Goal: Task Accomplishment & Management: Manage account settings

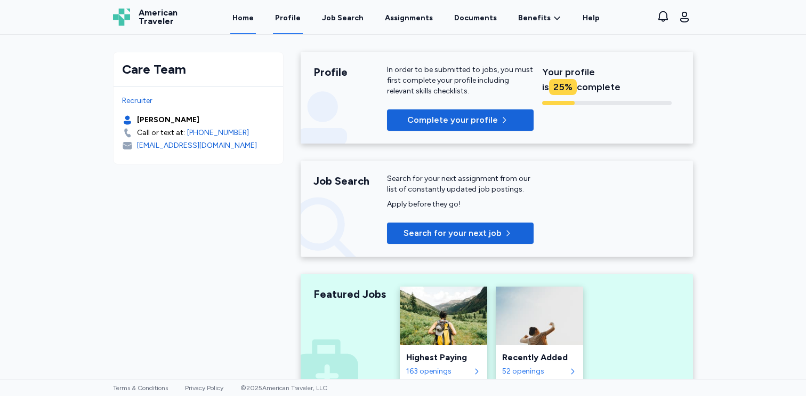
click at [302, 28] on link "Profile" at bounding box center [288, 17] width 30 height 33
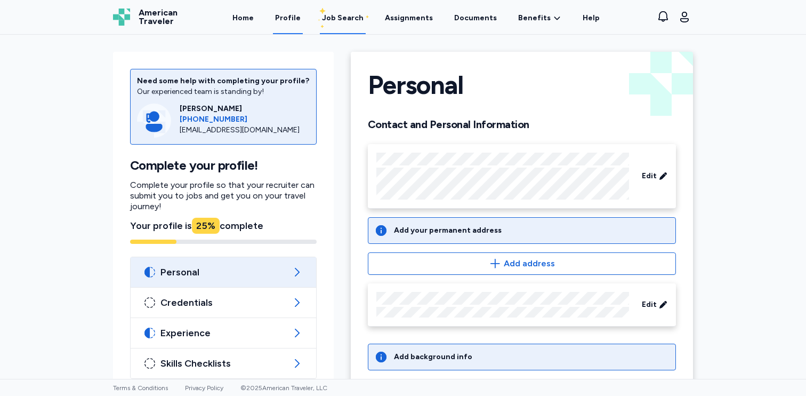
click at [338, 22] on div "Job Search" at bounding box center [343, 18] width 42 height 11
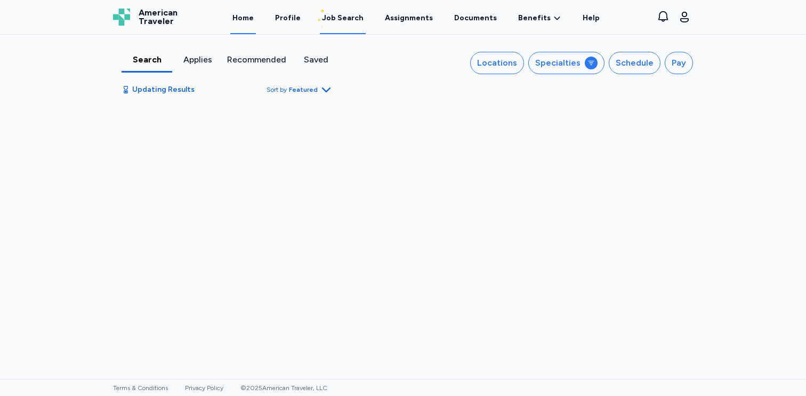
click at [246, 21] on link "Home" at bounding box center [243, 17] width 26 height 33
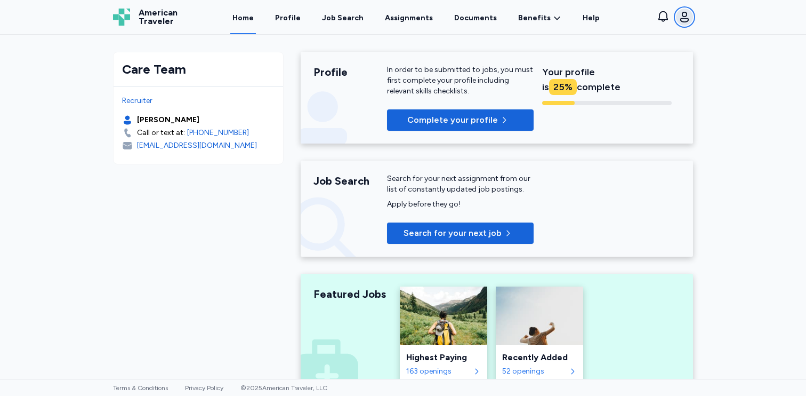
click at [692, 18] on button "Open user menu" at bounding box center [684, 17] width 17 height 17
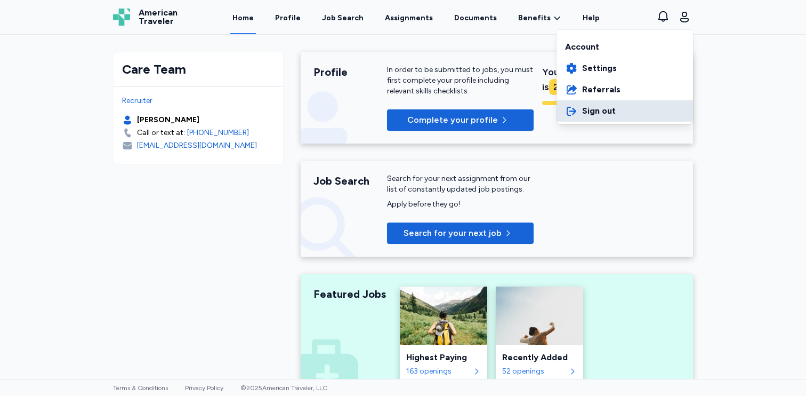
click at [655, 113] on button "Sign out" at bounding box center [625, 110] width 137 height 21
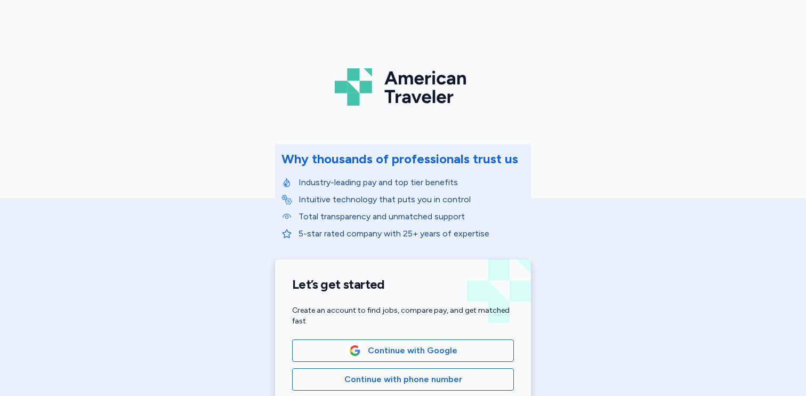
click at [167, 62] on div "American Traveler Why thousands of professionals trust us Industry-leading pay …" at bounding box center [403, 239] width 806 height 479
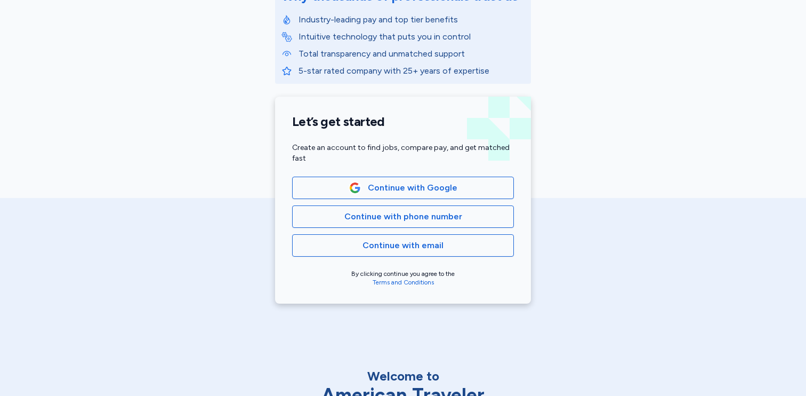
scroll to position [187, 0]
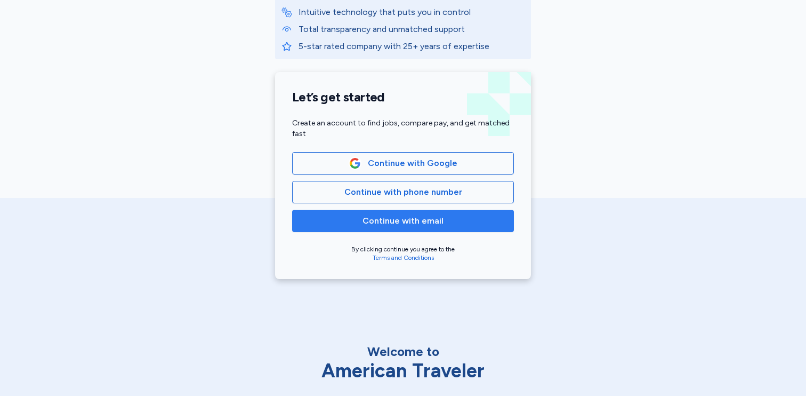
click at [418, 211] on button "Continue with email" at bounding box center [403, 221] width 222 height 22
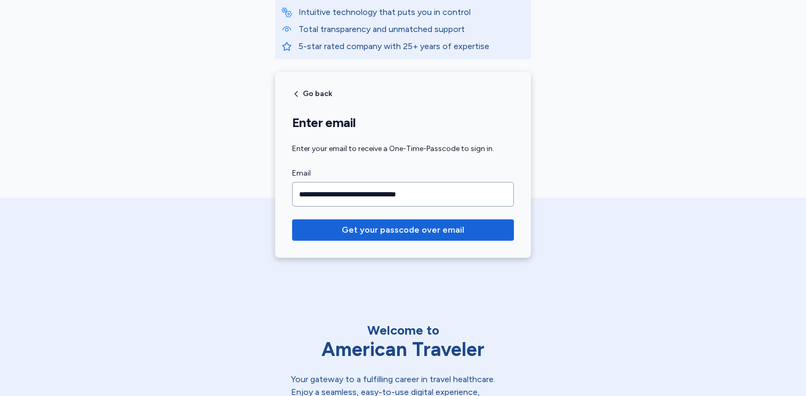
type input "**********"
click at [733, 222] on div "**********" at bounding box center [403, 42] width 806 height 458
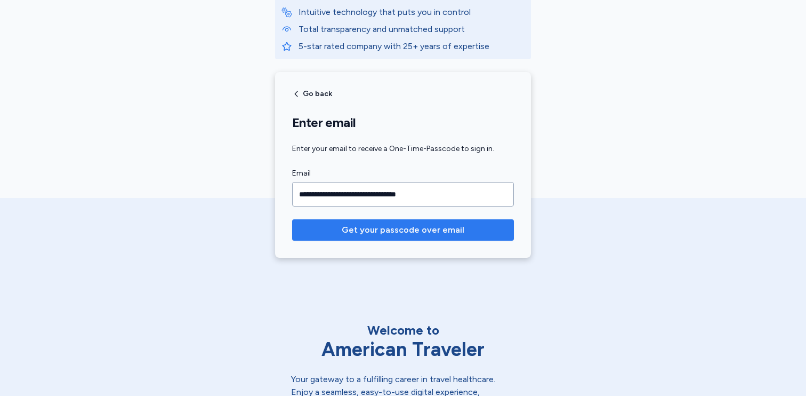
click at [424, 232] on span "Get your passcode over email" at bounding box center [403, 229] width 123 height 13
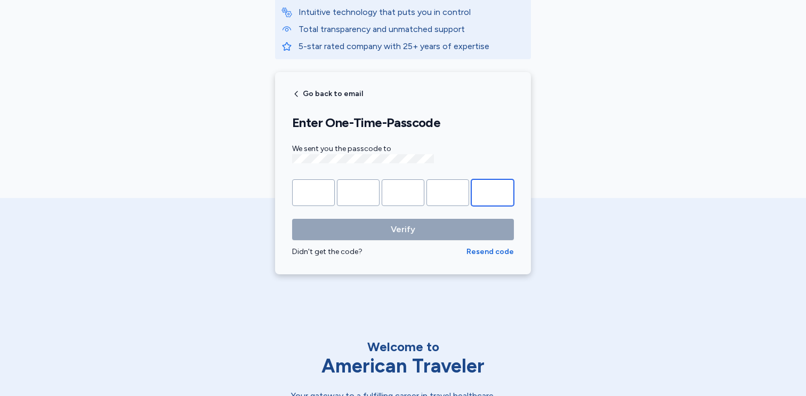
paste input "*"
type input "*"
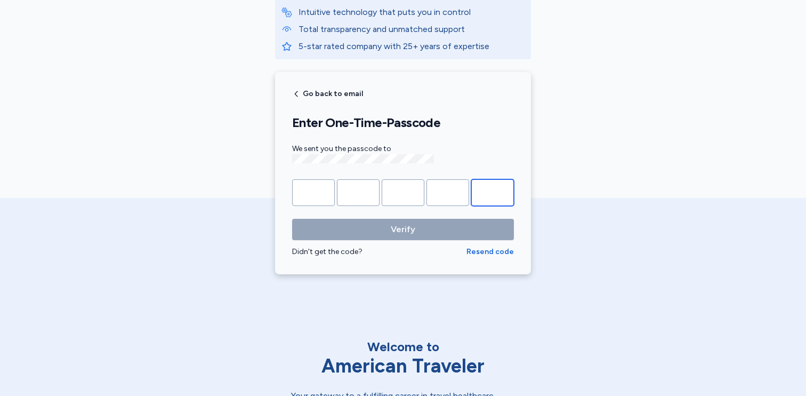
type input "*"
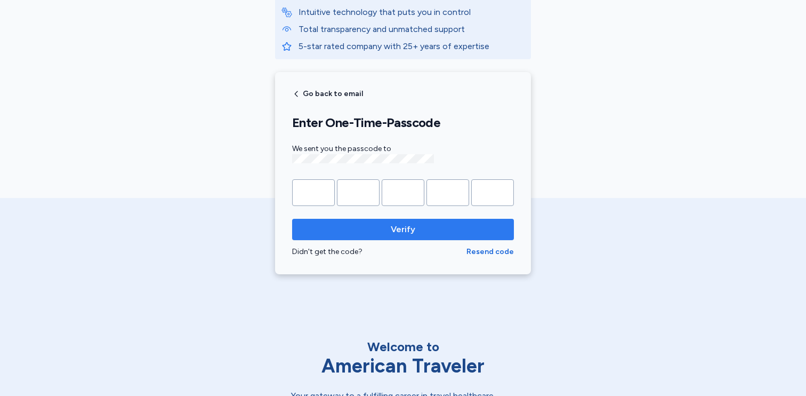
click at [394, 227] on span "Verify" at bounding box center [403, 229] width 25 height 13
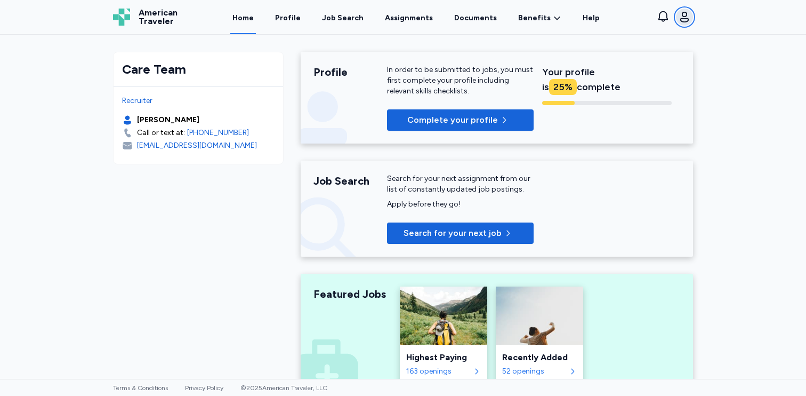
click at [683, 19] on icon "button" at bounding box center [684, 17] width 13 height 13
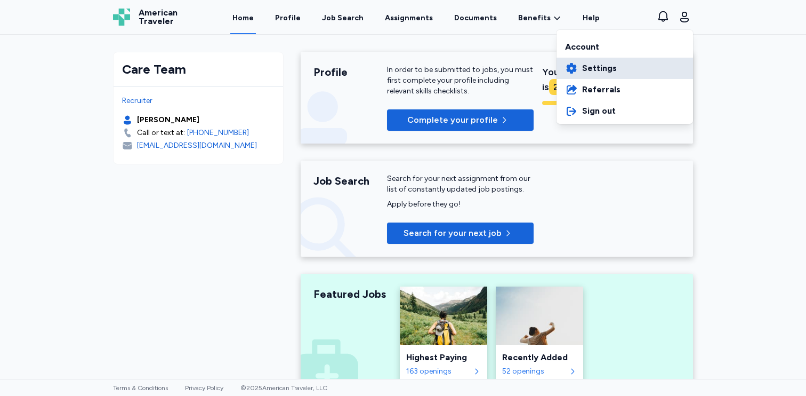
click at [653, 75] on link "Settings" at bounding box center [625, 68] width 137 height 21
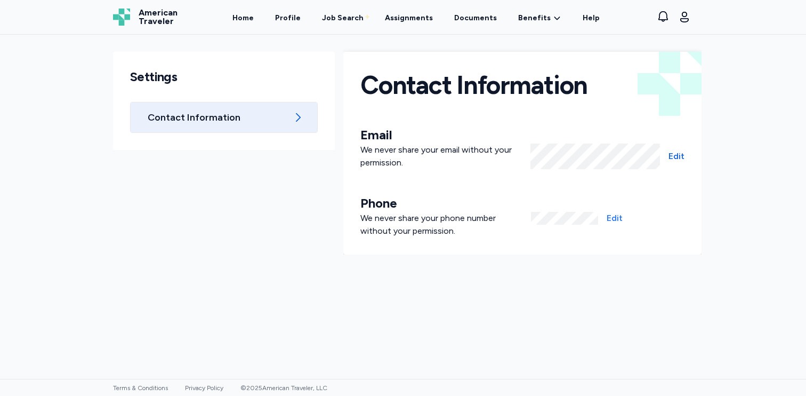
click at [616, 220] on span "Edit" at bounding box center [615, 218] width 16 height 13
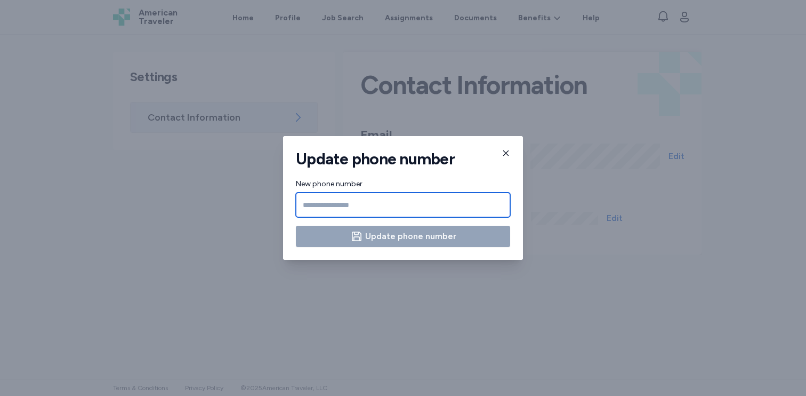
click at [337, 202] on input "New phone number" at bounding box center [403, 205] width 214 height 25
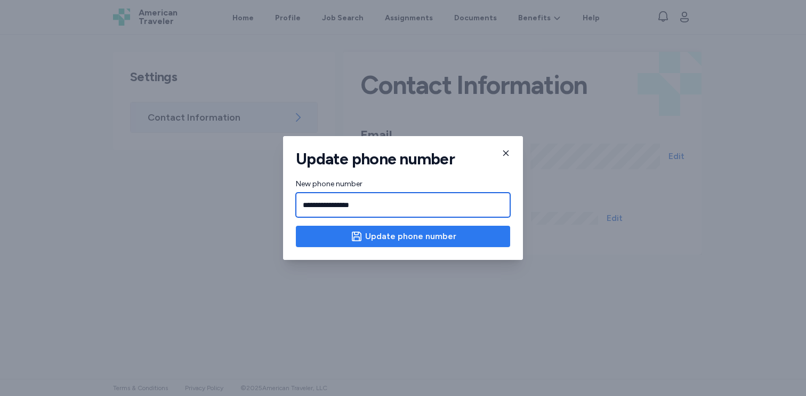
type input "**********"
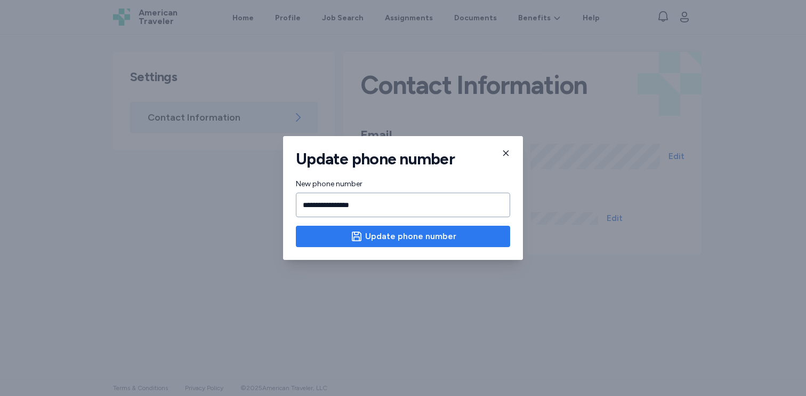
click at [428, 233] on span "Update phone number" at bounding box center [410, 236] width 91 height 13
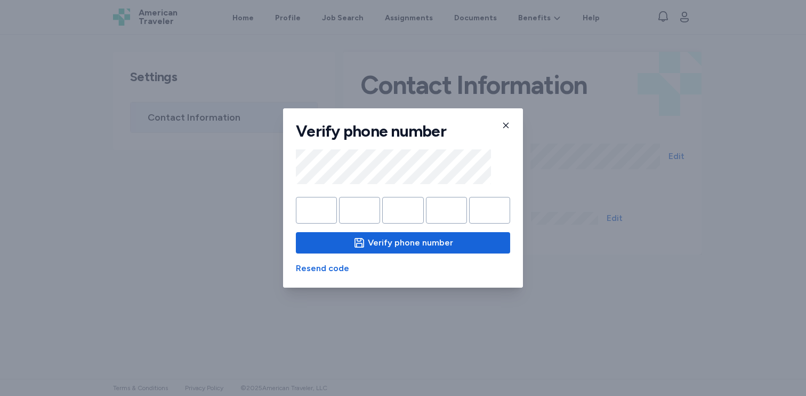
type input "*"
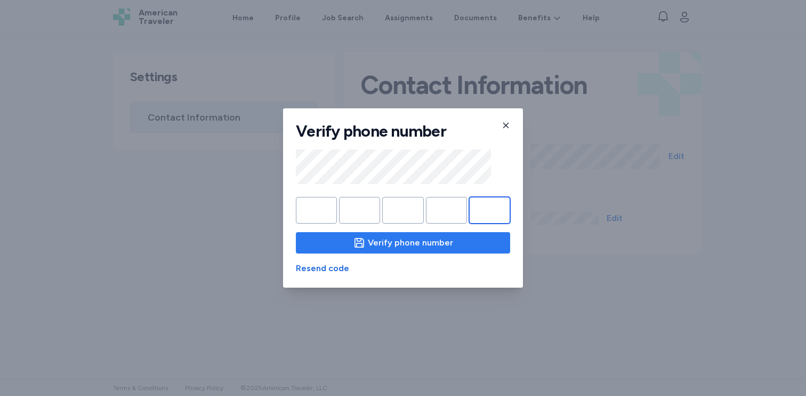
type input "*"
click at [401, 246] on span "Verify phone number" at bounding box center [410, 242] width 85 height 13
click at [507, 130] on div "Verify phone number" at bounding box center [403, 131] width 214 height 20
click at [506, 127] on icon "button" at bounding box center [506, 125] width 9 height 9
